Goal: Navigation & Orientation: Find specific page/section

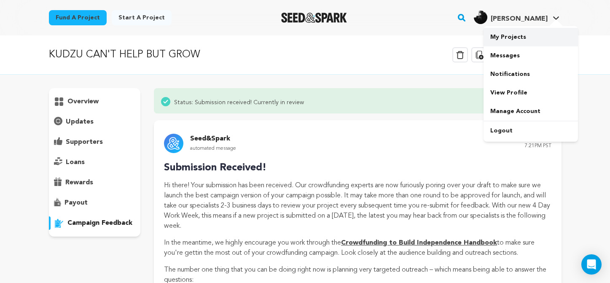
click at [516, 40] on link "My Projects" at bounding box center [530, 37] width 94 height 19
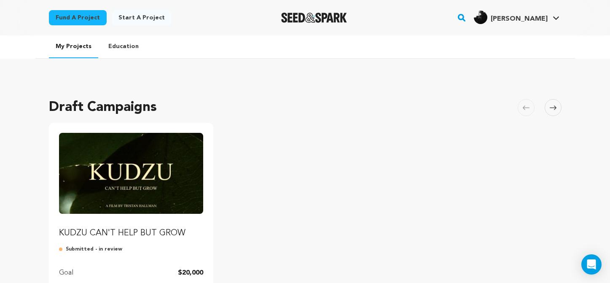
click at [117, 158] on img "Fund KUDZU CAN'T HELP BUT GROW" at bounding box center [131, 173] width 145 height 81
